Goal: Book appointment/travel/reservation

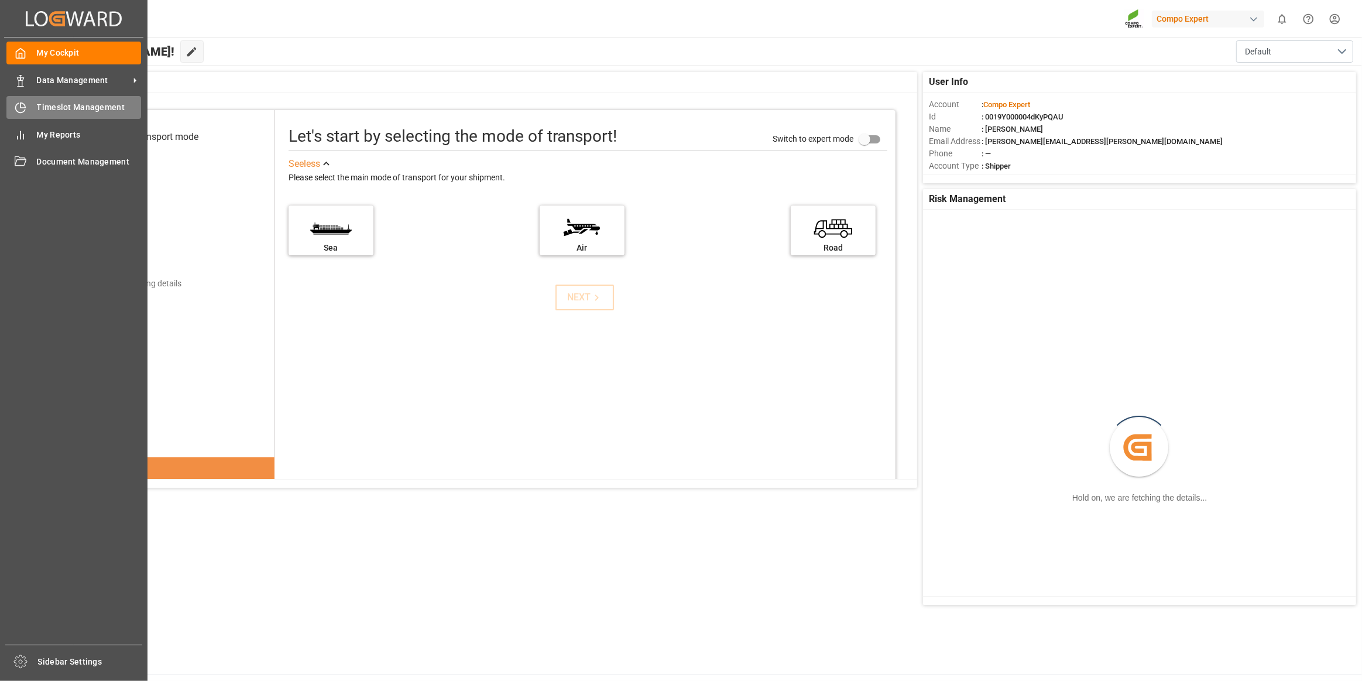
click at [15, 117] on div "Timeslot Management Timeslot Management" at bounding box center [73, 107] width 135 height 23
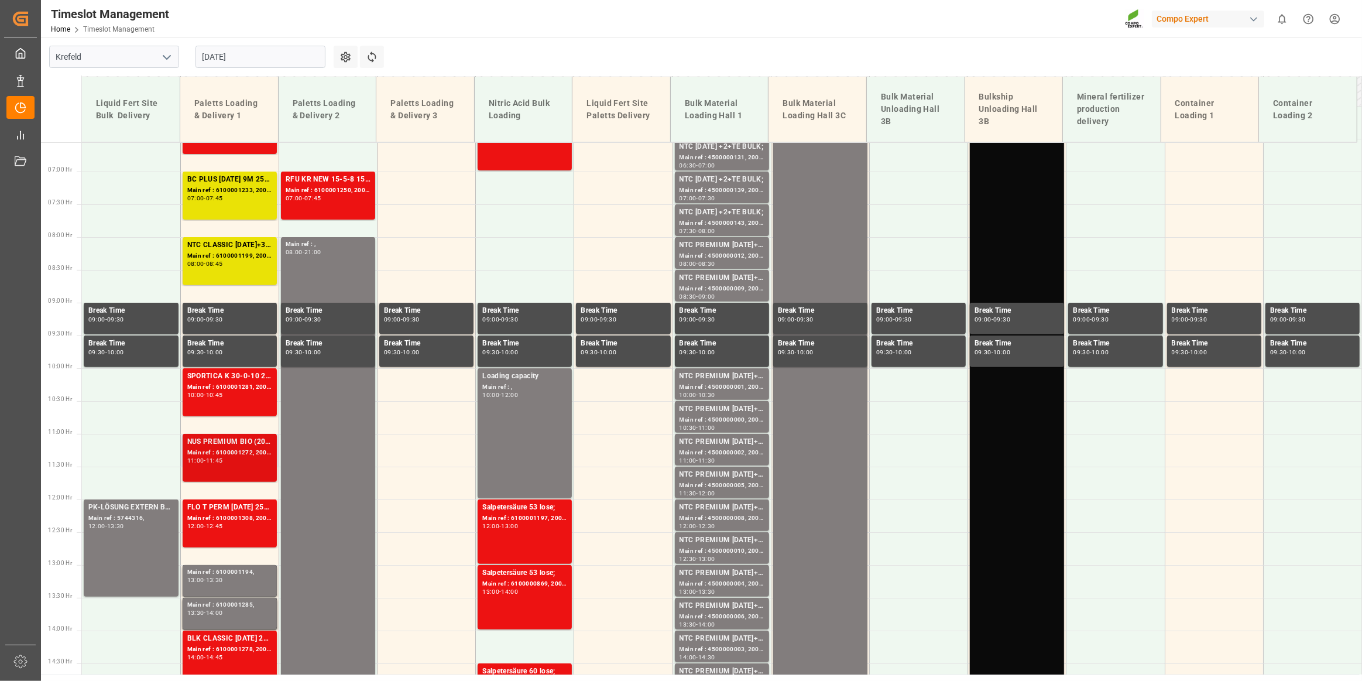
scroll to position [447, 0]
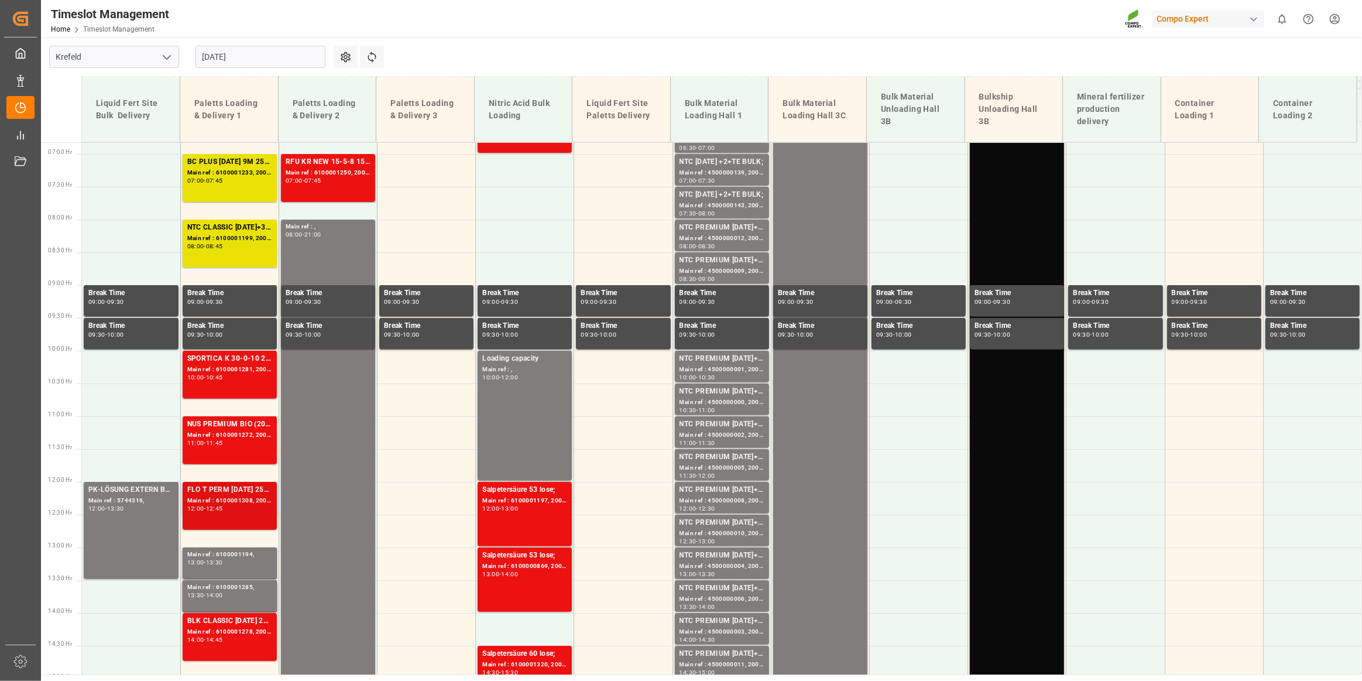
click at [231, 510] on div "12:00 - 12:45" at bounding box center [229, 509] width 85 height 6
click at [228, 556] on div "Main ref : 6100001194," at bounding box center [229, 555] width 85 height 10
